Goal: Information Seeking & Learning: Learn about a topic

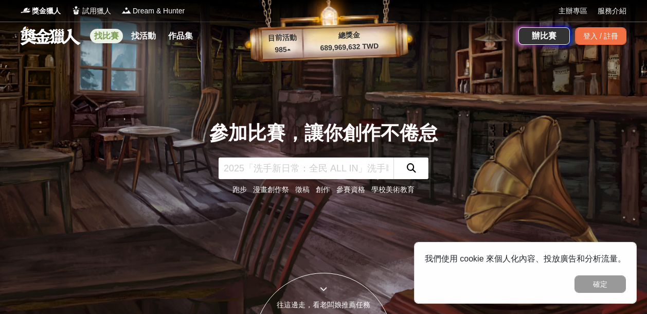
click at [111, 34] on link "找比賽" at bounding box center [106, 36] width 33 height 14
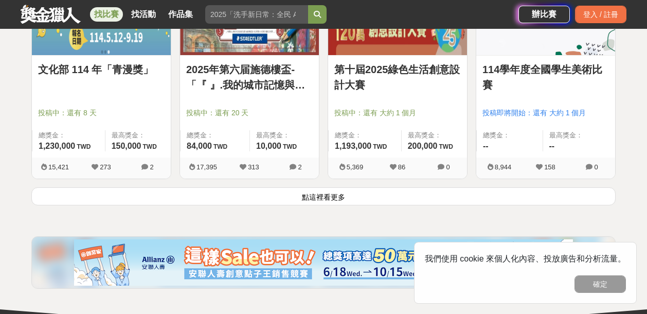
scroll to position [1440, 0]
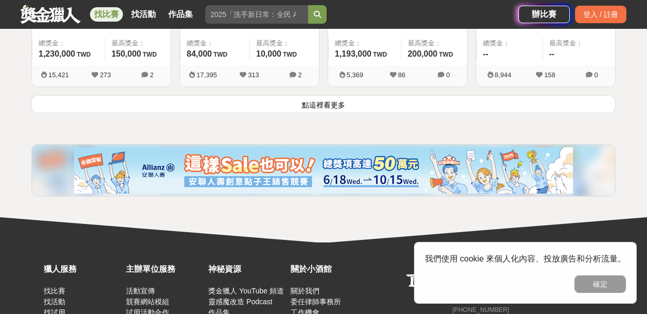
click at [321, 105] on button "點這裡看更多" at bounding box center [323, 104] width 584 height 18
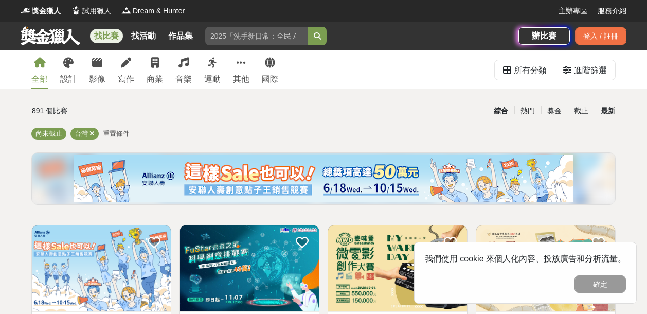
click at [602, 112] on div "最新" at bounding box center [608, 111] width 27 height 18
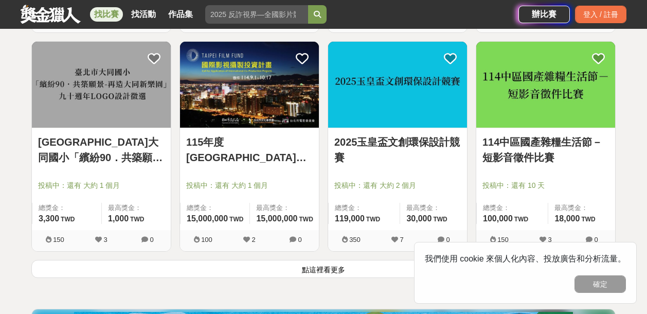
scroll to position [1440, 0]
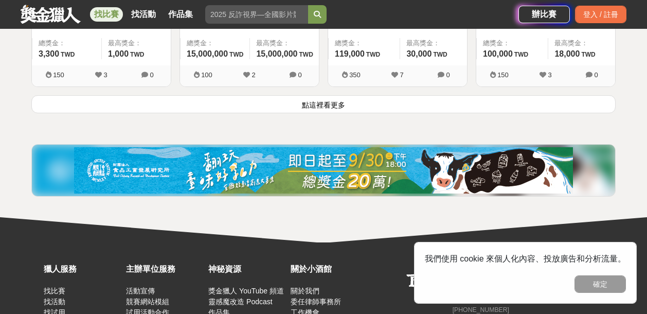
click at [299, 98] on button "點這裡看更多" at bounding box center [323, 104] width 584 height 18
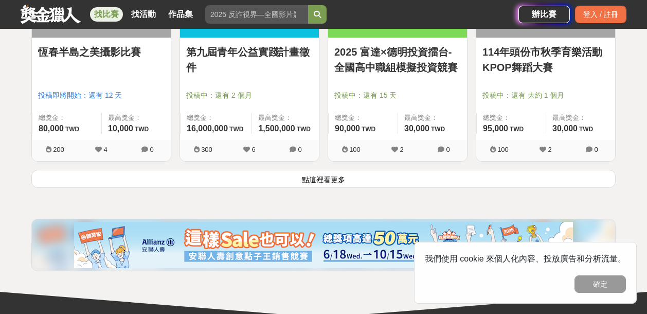
scroll to position [2716, 0]
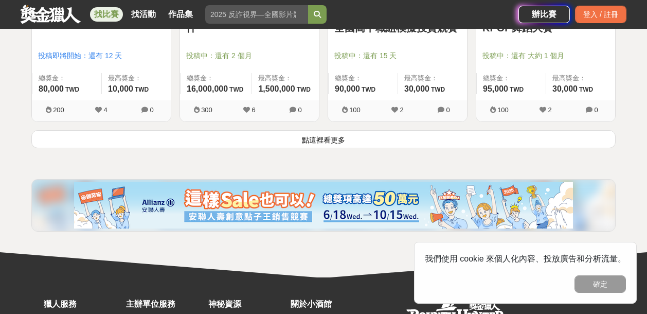
click at [332, 138] on button "點這裡看更多" at bounding box center [323, 139] width 584 height 18
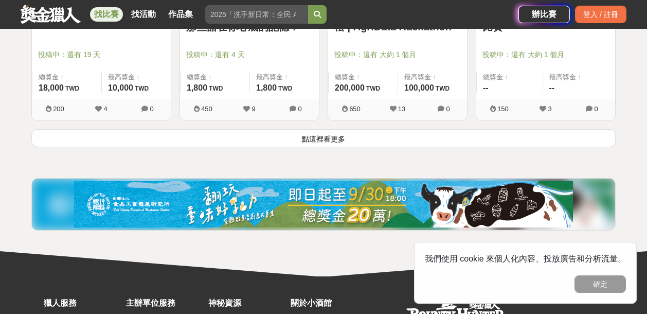
scroll to position [3964, 0]
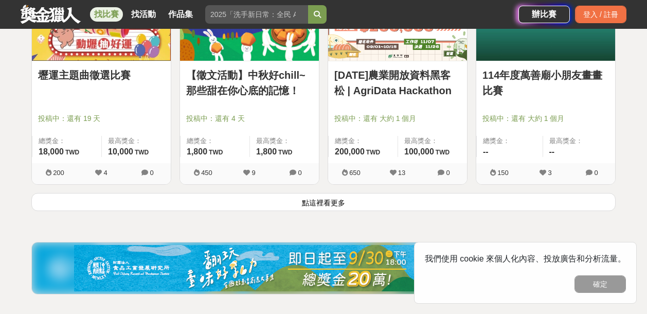
click at [331, 198] on button "點這裡看更多" at bounding box center [323, 202] width 584 height 18
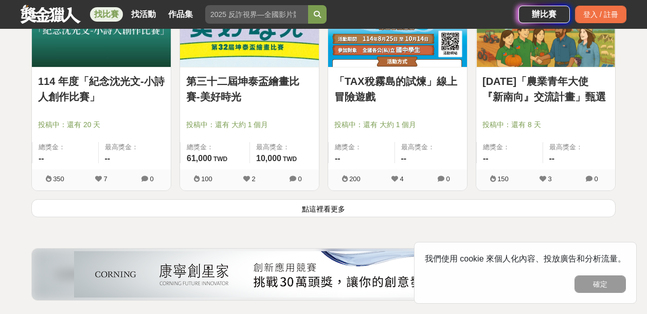
scroll to position [5322, 0]
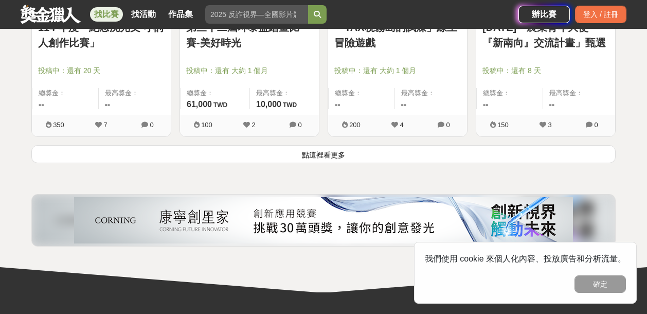
click at [343, 145] on button "點這裡看更多" at bounding box center [323, 154] width 584 height 18
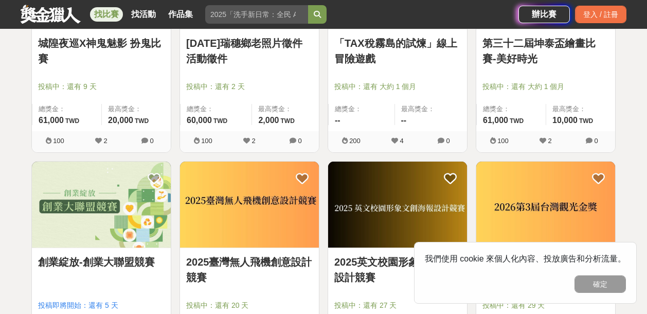
scroll to position [5651, 0]
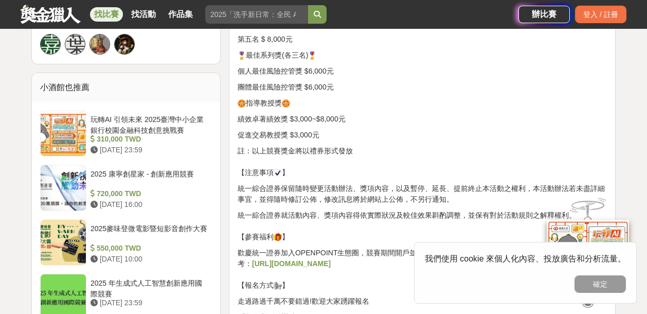
scroll to position [782, 0]
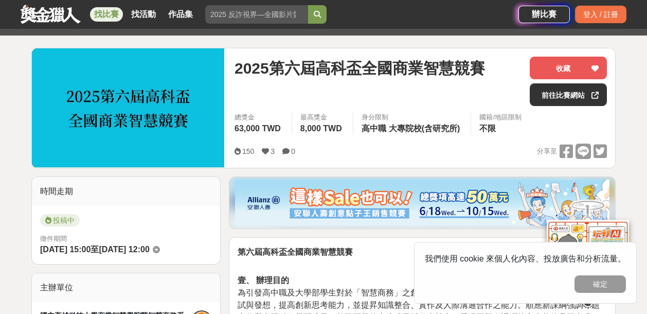
scroll to position [123, 0]
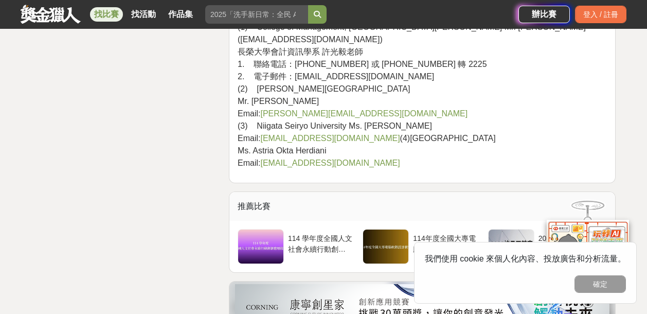
scroll to position [3704, 0]
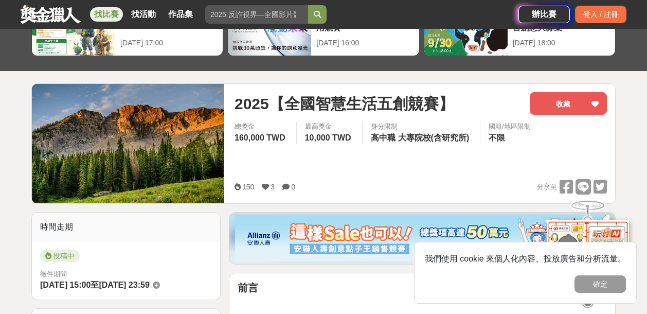
scroll to position [165, 0]
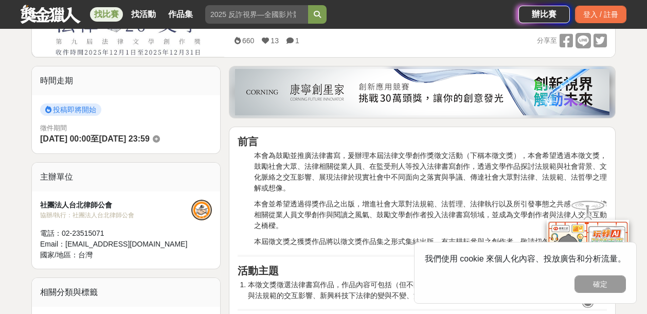
scroll to position [288, 0]
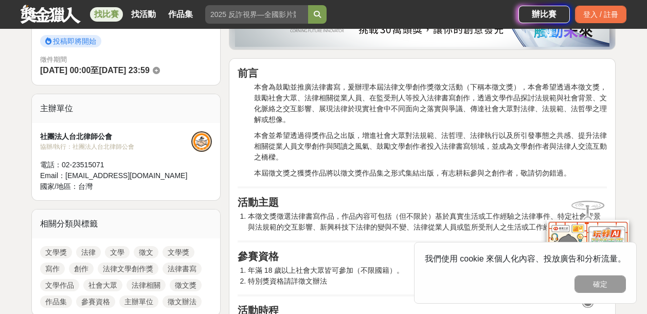
click at [386, 100] on p "本會為鼓勵並推廣法律書寫，爰辦理本屆法律文學創作獎徵文活動（下稱本徵文獎），本會希望透過本徵文獎，鼓勵社會大眾、法律相關從業人員、在監受刑人等投入法律書寫創作…" at bounding box center [430, 103] width 353 height 43
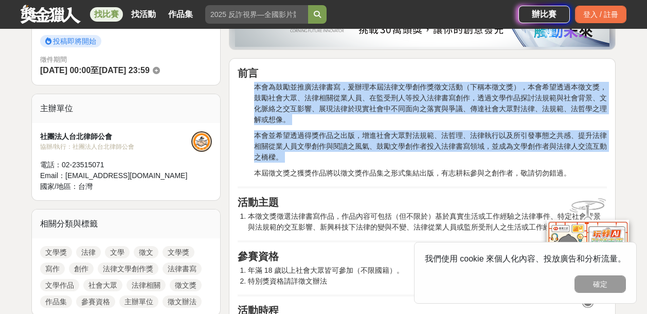
drag, startPoint x: 386, startPoint y: 100, endPoint x: 399, endPoint y: 141, distance: 43.3
click at [399, 141] on p "本會並希望透過得獎作品之出版，增進社會大眾對法規範、法哲理、法律執行以及所引發事態之共感、提升法律相關從業人員文學創作與閱讀之風氣、鼓勵文學創作者投入法律書寫…" at bounding box center [430, 146] width 353 height 32
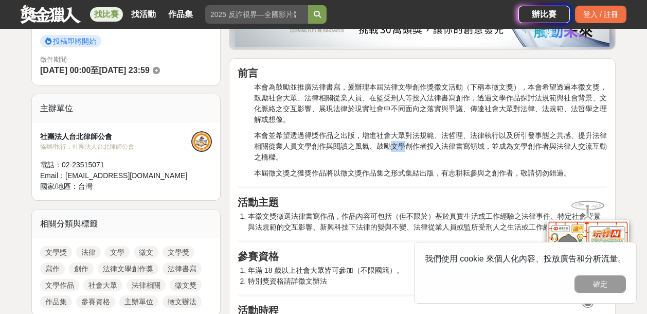
click at [399, 141] on p "本會並希望透過得獎作品之出版，增進社會大眾對法規範、法哲理、法律執行以及所引發事態之共感、提升法律相關從業人員文學創作與閱讀之風氣、鼓勵文學創作者投入法律書寫…" at bounding box center [430, 146] width 353 height 32
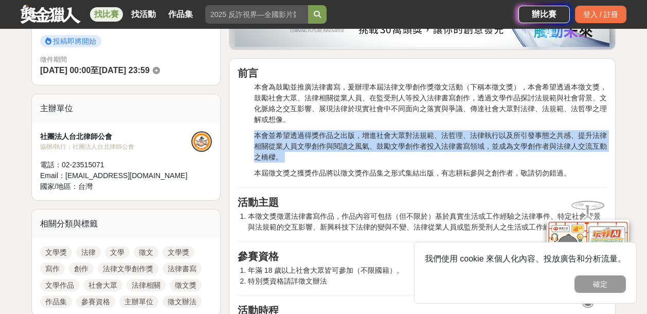
click at [399, 141] on p "本會並希望透過得獎作品之出版，增進社會大眾對法規範、法哲理、法律執行以及所引發事態之共感、提升法律相關從業人員文學創作與閱讀之風氣、鼓勵文學創作者投入法律書寫…" at bounding box center [430, 146] width 353 height 32
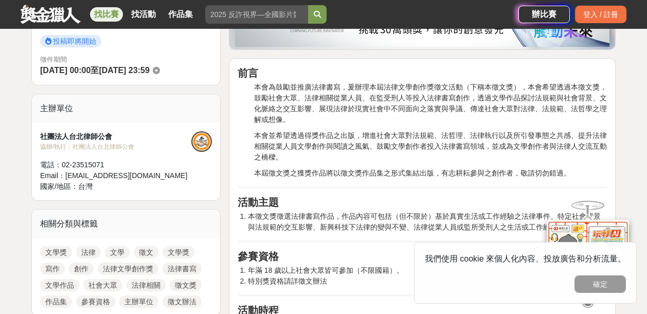
click at [389, 170] on p "本屆徵文獎之獲獎作品將以徵文獎作品集之形式集結出版，有志耕耘參與之創作者，敬請切勿錯過。" at bounding box center [430, 173] width 353 height 11
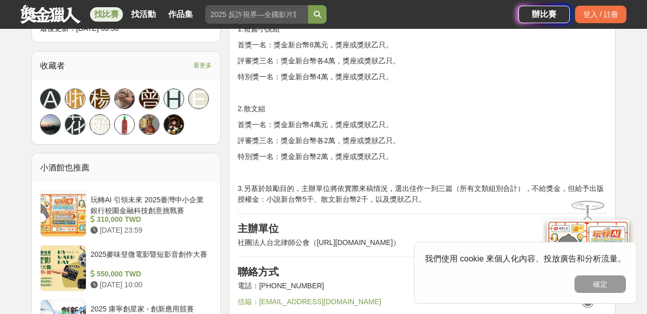
scroll to position [741, 0]
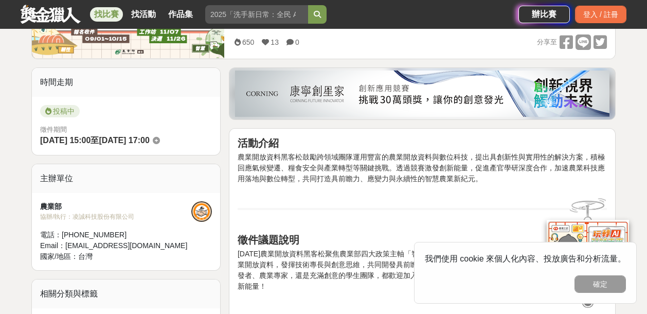
scroll to position [288, 0]
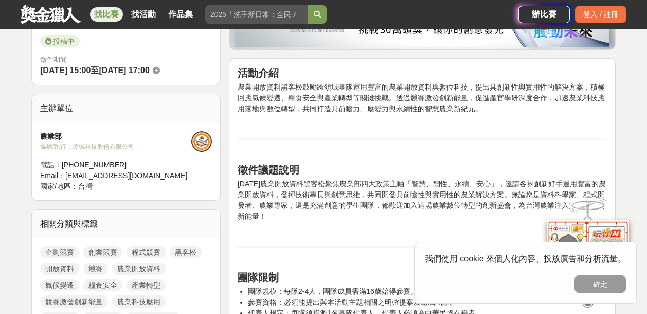
click at [386, 92] on p "農業開放資料黑客松鼓勵跨領域團隊運用豐富的農業開放資料與數位科技，提出具創新性與實用性的解決方案，積極回應氣候變遷、糧食安全與產業轉型等關鍵挑戰。透過競賽激發…" at bounding box center [422, 98] width 369 height 32
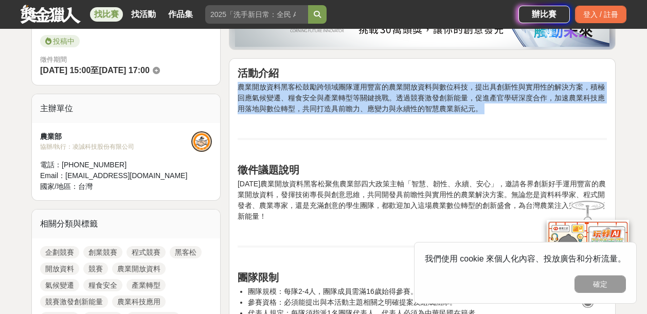
click at [386, 92] on p "農業開放資料黑客松鼓勵跨領域團隊運用豐富的農業開放資料與數位科技，提出具創新性與實用性的解決方案，積極回應氣候變遷、糧食安全與產業轉型等關鍵挑戰。透過競賽激發…" at bounding box center [422, 98] width 369 height 32
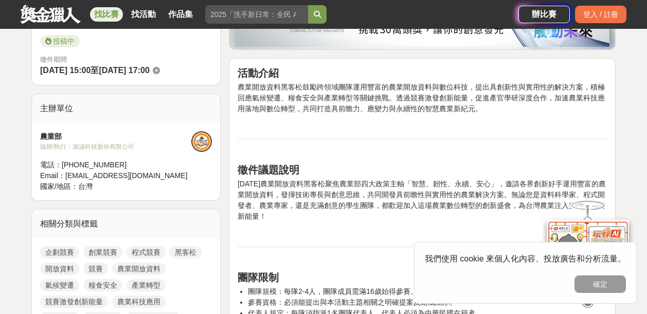
click at [332, 186] on p "114年農業開放資料黑客松聚焦農業部四大政策主軸「智慧、韌性、永續、安心」，邀請各界創新好手運用豐富的農業開放資料，發揮技術專長與創意思維，共同開發具前瞻性與…" at bounding box center [422, 199] width 369 height 43
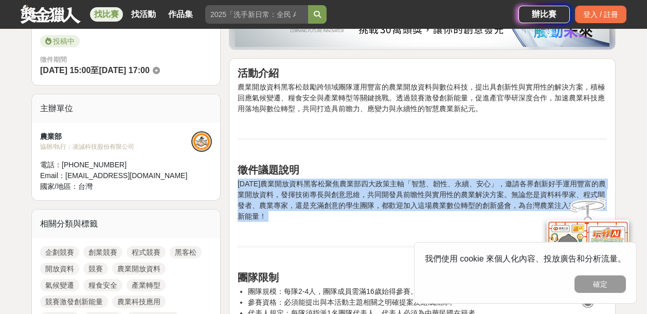
click at [332, 186] on p "114年農業開放資料黑客松聚焦農業部四大政策主軸「智慧、韌性、永續、安心」，邀請各界創新好手運用豐富的農業開放資料，發揮技術專長與創意思維，共同開發具前瞻性與…" at bounding box center [422, 199] width 369 height 43
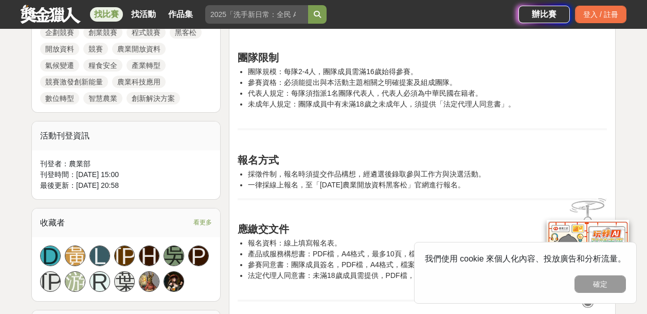
scroll to position [494, 0]
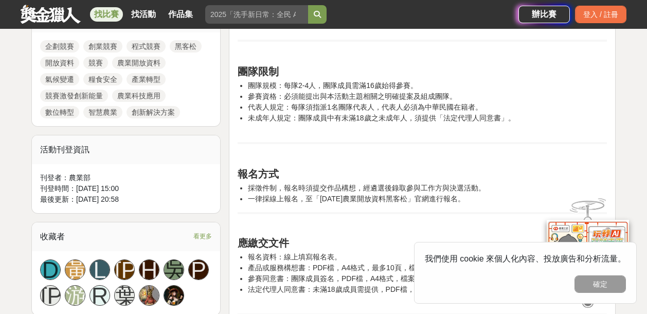
click at [360, 91] on li "參賽資格：必須能提出與本活動主題相關之明確提案及組成團隊。" at bounding box center [427, 96] width 359 height 11
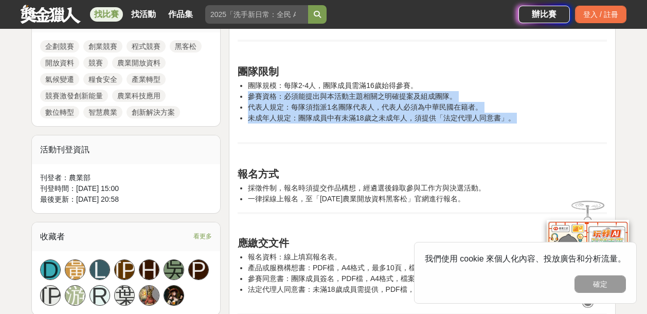
drag, startPoint x: 360, startPoint y: 90, endPoint x: 376, endPoint y: 120, distance: 33.6
click at [376, 120] on ul "團隊規模：每隊2-4人，團隊成員需滿16歲始得參賽。 參賽資格：必須能提出與本活動主題相關之明確提案及組成團隊。 代表人規定：每隊須指派1名團隊代表人，代表人…" at bounding box center [422, 107] width 369 height 54
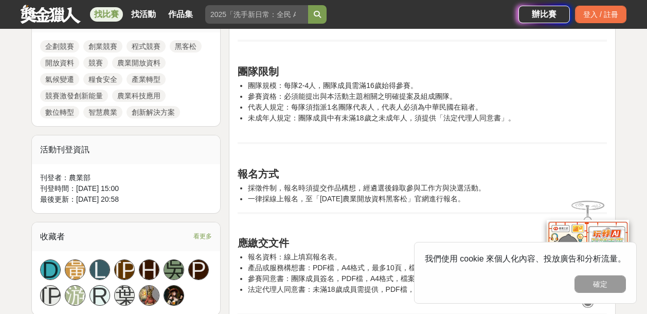
click at [360, 183] on li "採徵件制，報名時須提交作品構想，經遴選後錄取參與工作方與決選活動。" at bounding box center [427, 188] width 359 height 11
drag, startPoint x: 360, startPoint y: 183, endPoint x: 366, endPoint y: 196, distance: 14.7
click at [366, 196] on ul "採徵件制，報名時須提交作品構想，經遴選後錄取參與工作方與決選活動。 一律採線上報名，至「114年農業開放資料黑客松」官網進行報名。" at bounding box center [422, 194] width 369 height 22
click at [363, 194] on li "一律採線上報名，至「114年農業開放資料黑客松」官網進行報名。" at bounding box center [427, 198] width 359 height 11
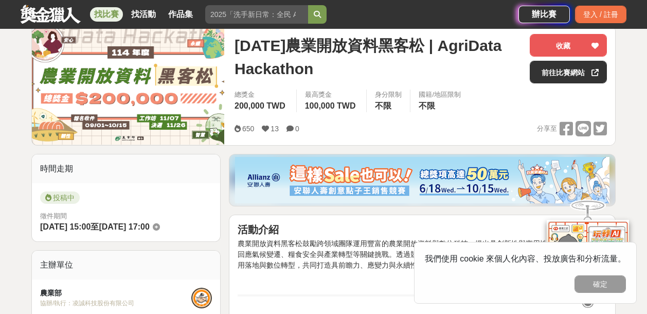
scroll to position [165, 0]
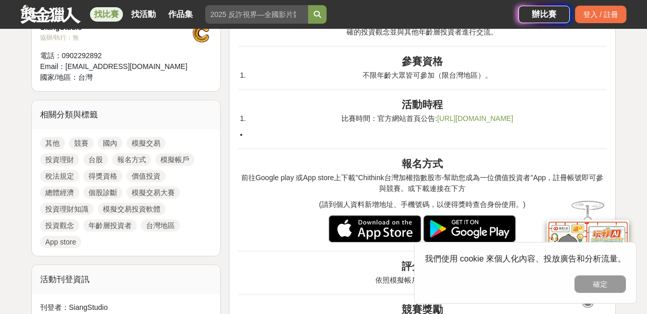
scroll to position [412, 0]
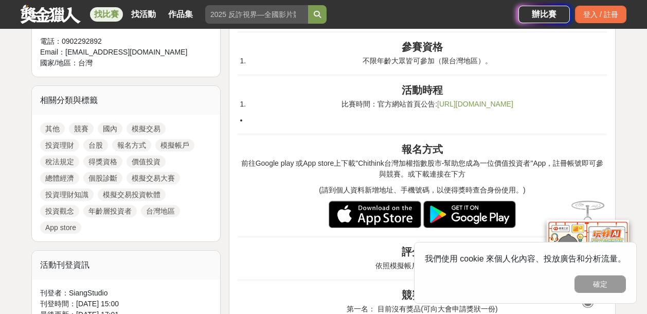
click at [397, 173] on p "前往Google play 或App store上下載"Chithink台灣加權指數股市-幫助您成為一位價值投資者"App，註冊帳號即可參與競賽。或下載連接在…" at bounding box center [422, 169] width 369 height 22
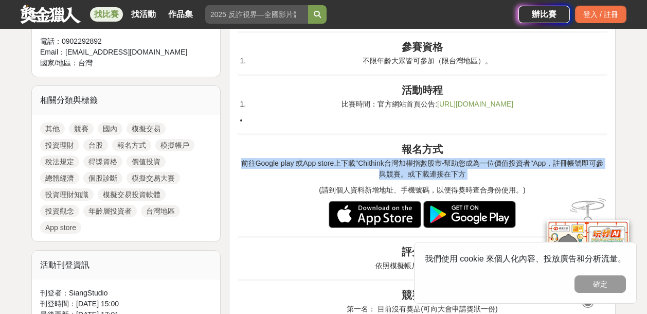
click at [397, 173] on p "前往Google play 或App store上下載"Chithink台灣加權指數股市-幫助您成為一位價值投資者"App，註冊帳號即可參與競賽。或下載連接在…" at bounding box center [422, 169] width 369 height 22
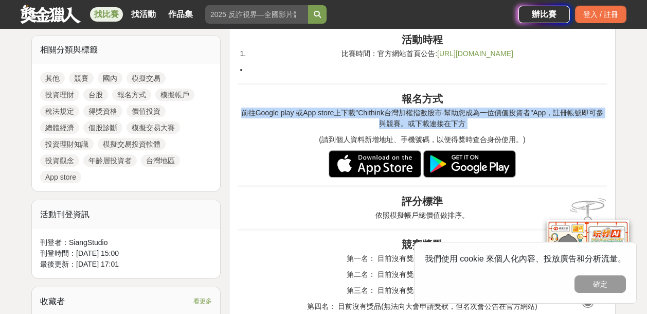
scroll to position [535, 0]
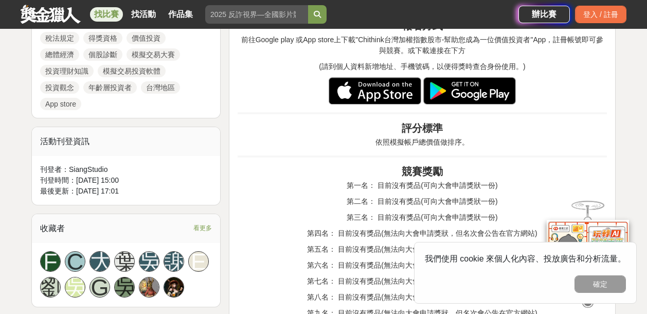
click at [408, 141] on p "依照模擬帳戶總價值做排序。" at bounding box center [422, 142] width 369 height 11
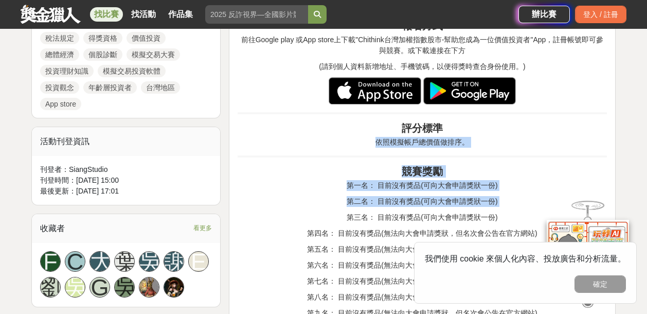
drag, startPoint x: 408, startPoint y: 141, endPoint x: 428, endPoint y: 204, distance: 66.4
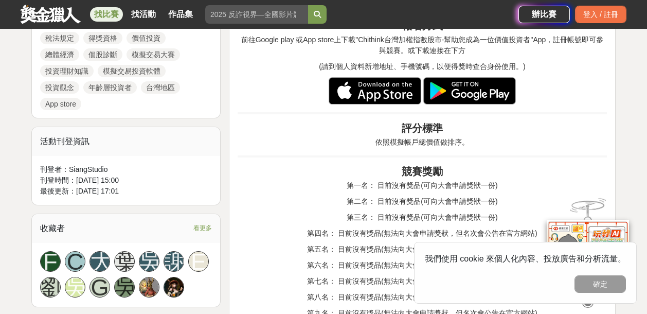
click at [409, 214] on p "第三名： 目前沒有獎品(可向大會申請獎狀一份)" at bounding box center [422, 217] width 369 height 11
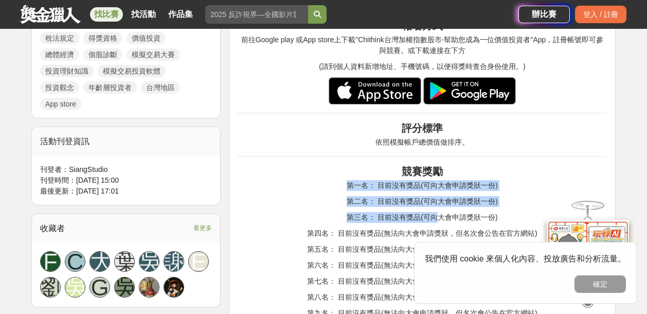
drag, startPoint x: 348, startPoint y: 185, endPoint x: 435, endPoint y: 212, distance: 91.1
click at [435, 212] on p "第三名： 目前沒有獎品(可向大會申請獎狀一份)" at bounding box center [422, 217] width 369 height 11
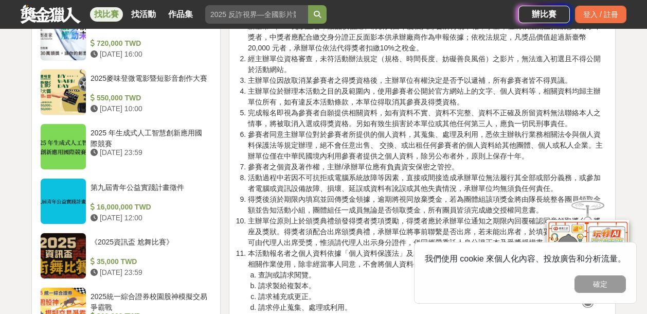
scroll to position [988, 0]
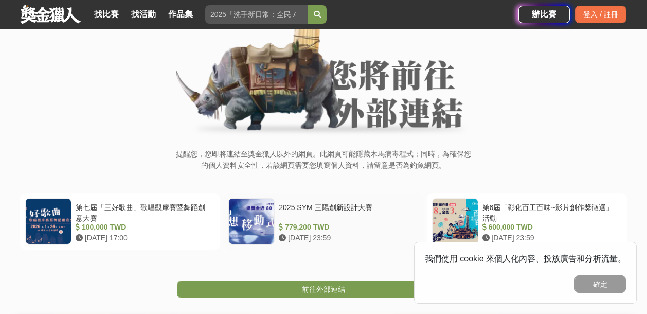
scroll to position [123, 0]
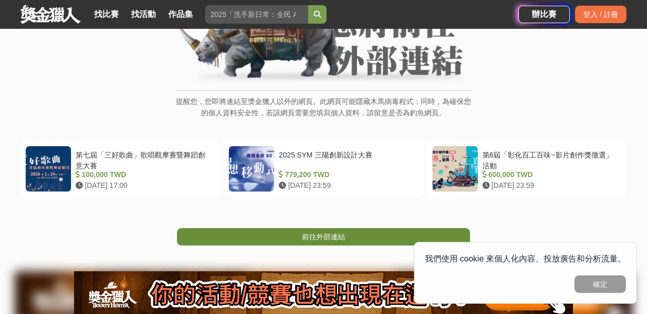
click at [330, 242] on link "前往外部連結" at bounding box center [323, 236] width 293 height 17
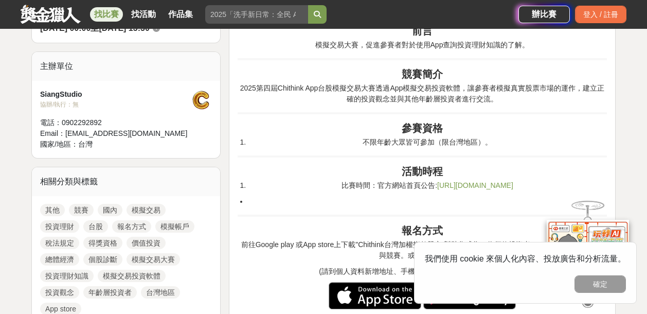
scroll to position [329, 0]
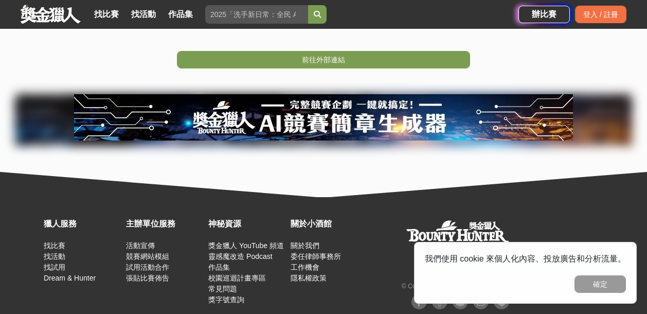
scroll to position [286, 0]
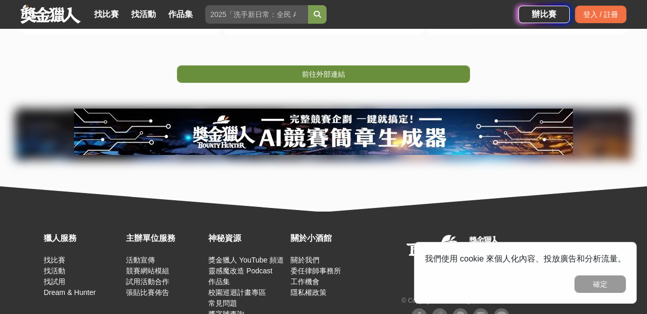
click at [348, 75] on link "前往外部連結" at bounding box center [323, 73] width 293 height 17
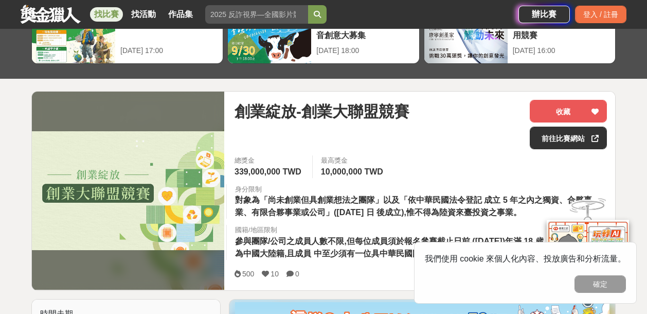
scroll to position [123, 0]
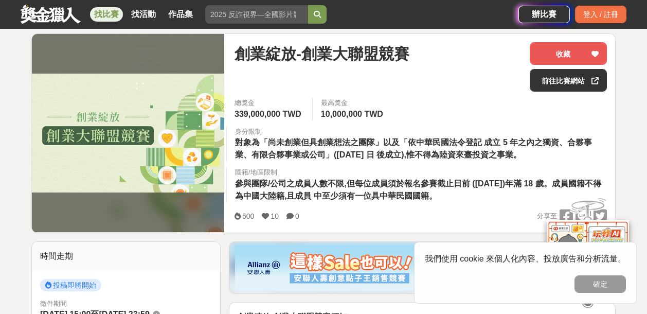
click at [360, 147] on span "對象為「尚未創業但具創業想法之團隊」以及「依中華民國法令登記 成立 5 年之內之獨資、合夥事業、有限合夥事業或公司」([DATE] 日 後成立),惟不得為陸資…" at bounding box center [413, 148] width 357 height 21
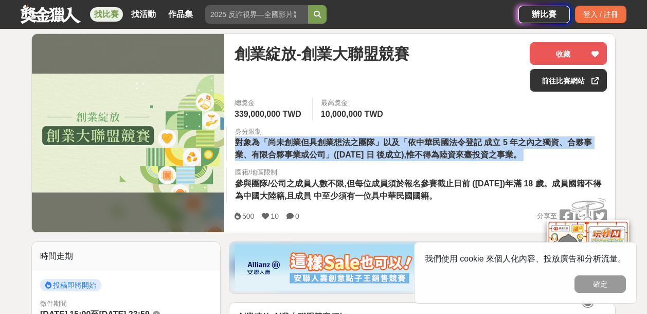
click at [360, 147] on span "對象為「尚未創業但具創業想法之團隊」以及「依中華民國法令登記 成立 5 年之內之獨資、合夥事業、有限合夥事業或公司」([DATE] 日 後成立),惟不得為陸資…" at bounding box center [413, 148] width 357 height 21
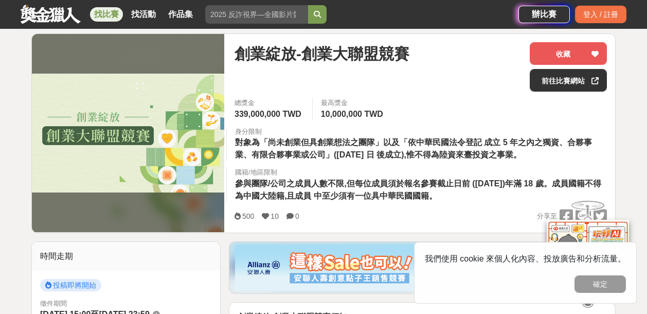
click at [359, 194] on span "參與團隊/公司之成員人數不限,但每位成員須於報名參賽截止日前 ([DATE])年滿 18 歲。成員國籍不得為中國大陸籍,且成員 中至少須有一位具中華民國國籍。" at bounding box center [418, 189] width 366 height 21
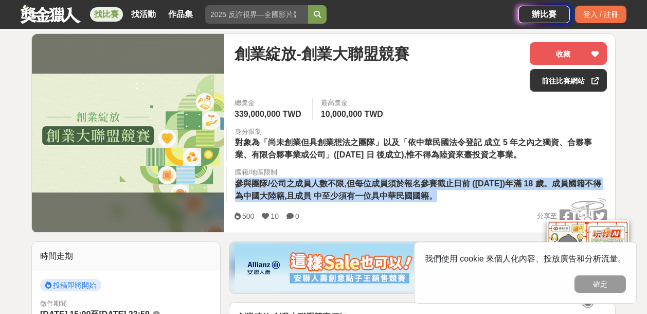
click at [359, 194] on span "參與團隊/公司之成員人數不限,但每位成員須於報名參賽截止日前 ([DATE])年滿 18 歲。成員國籍不得為中國大陸籍,且成員 中至少須有一位具中華民國國籍。" at bounding box center [418, 189] width 366 height 21
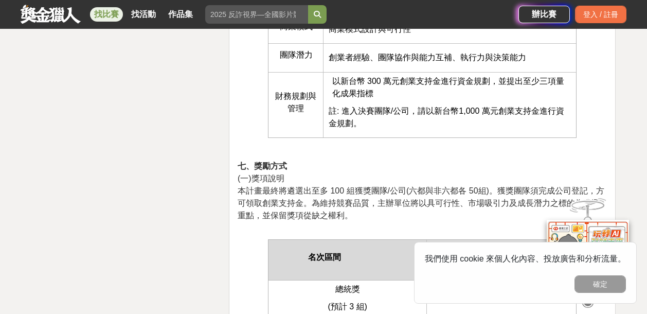
scroll to position [2593, 0]
